Goal: Use online tool/utility: Use online tool/utility

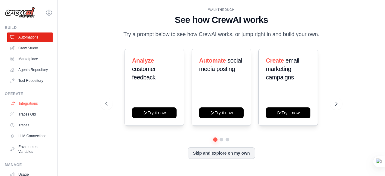
click at [29, 108] on link "Integrations" at bounding box center [30, 104] width 45 height 10
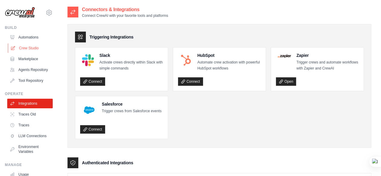
click at [29, 47] on link "Crew Studio" at bounding box center [30, 48] width 45 height 10
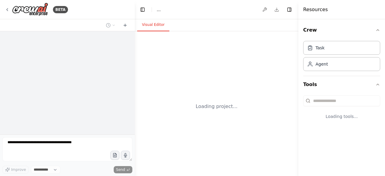
select select "****"
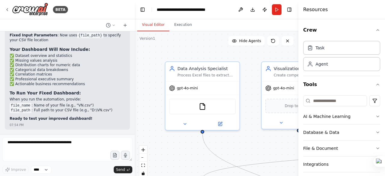
scroll to position [9224, 0]
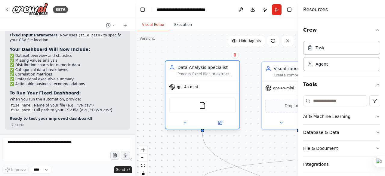
drag, startPoint x: 230, startPoint y: 85, endPoint x: 220, endPoint y: 71, distance: 17.2
click at [220, 71] on div "Data Analysis Specialist Process Excel files to extract meaningful insights, pe…" at bounding box center [202, 94] width 75 height 69
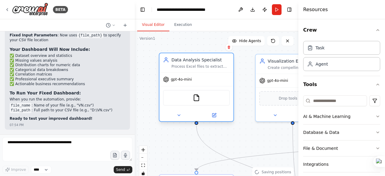
drag, startPoint x: 244, startPoint y: 91, endPoint x: 238, endPoint y: 83, distance: 9.6
click at [238, 83] on div ".deletable-edge-delete-btn { width: 20px; height: 20px; border: 0px solid #ffff…" at bounding box center [217, 106] width 164 height 150
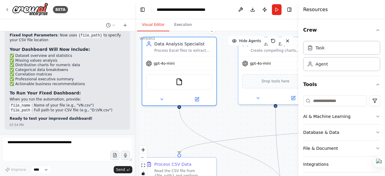
drag, startPoint x: 238, startPoint y: 83, endPoint x: 221, endPoint y: 66, distance: 24.3
click at [221, 66] on div ".deletable-edge-delete-btn { width: 20px; height: 20px; border: 0px solid #ffff…" at bounding box center [217, 106] width 164 height 150
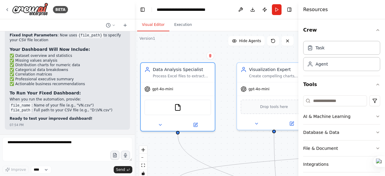
drag, startPoint x: 221, startPoint y: 66, endPoint x: 219, endPoint y: 92, distance: 25.6
click at [219, 92] on div ".deletable-edge-delete-btn { width: 20px; height: 20px; border: 0px solid #ffff…" at bounding box center [217, 106] width 164 height 150
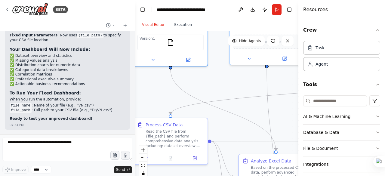
drag, startPoint x: 219, startPoint y: 92, endPoint x: 212, endPoint y: 27, distance: 65.4
click at [212, 27] on div "Visual Editor Execution Version 1 Show Tools Hide Agents .deletable-edge-delete…" at bounding box center [217, 97] width 164 height 157
